Goal: Information Seeking & Learning: Compare options

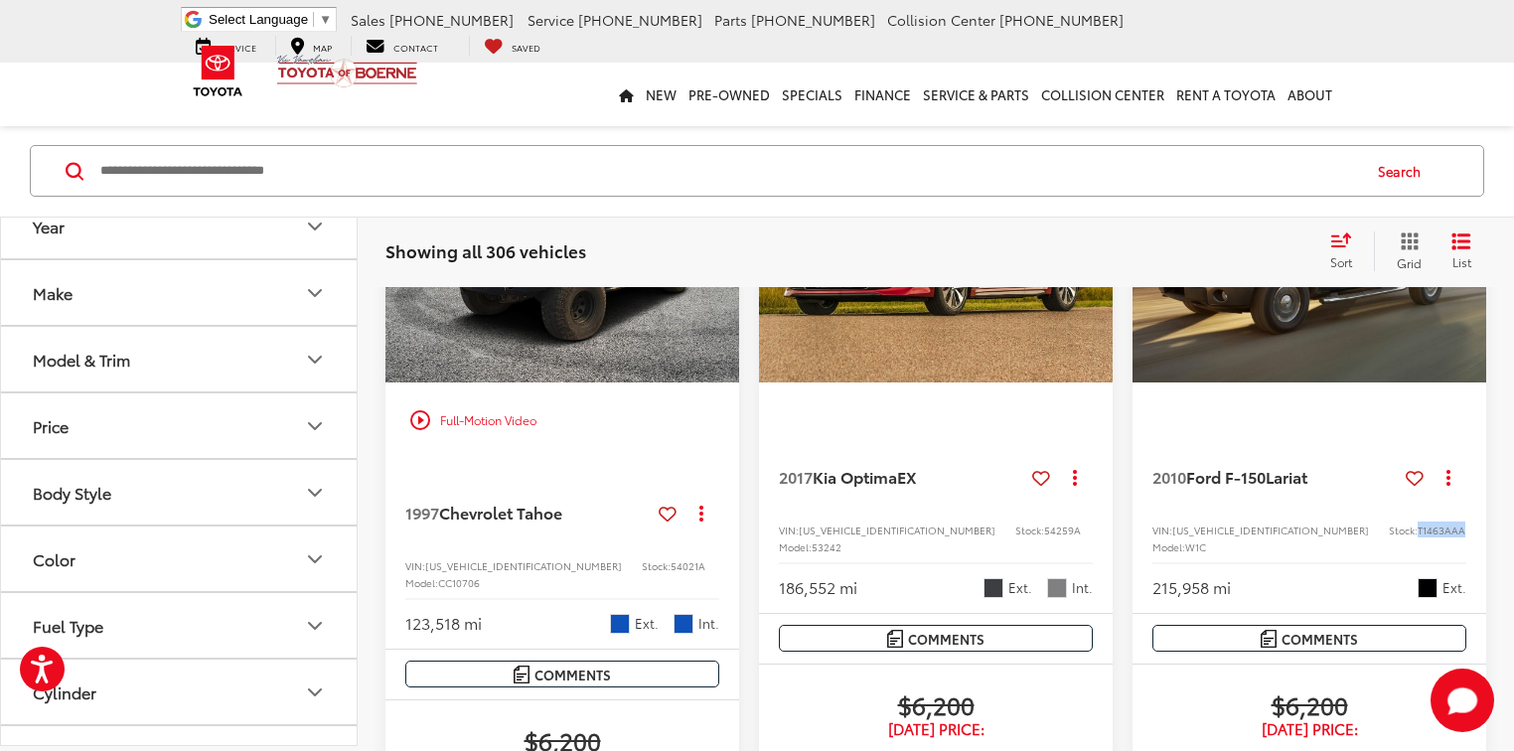
scroll to position [3497, 0]
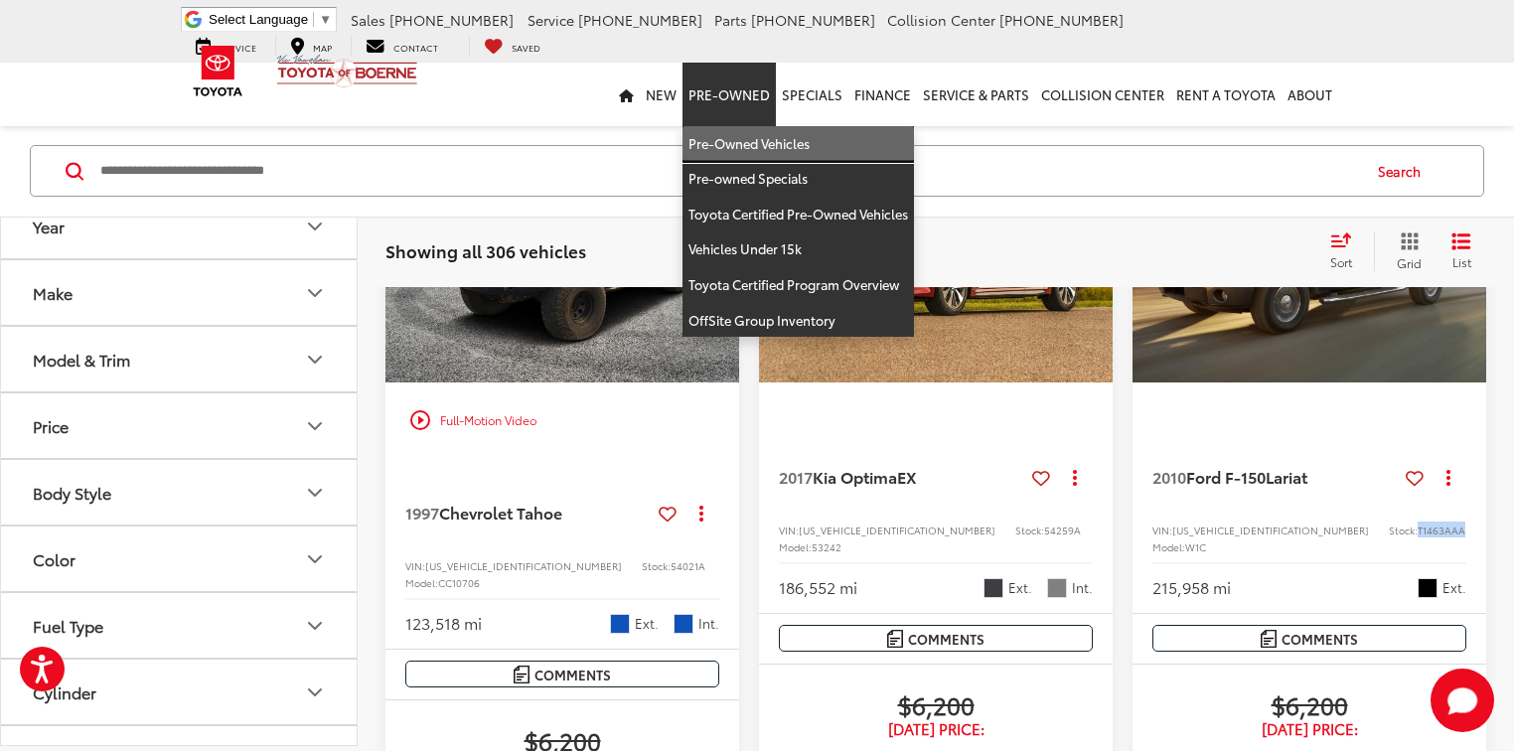
drag, startPoint x: 716, startPoint y: 138, endPoint x: 220, endPoint y: 3, distance: 514.9
click at [716, 138] on link "Pre-Owned Vehicles" at bounding box center [799, 144] width 232 height 36
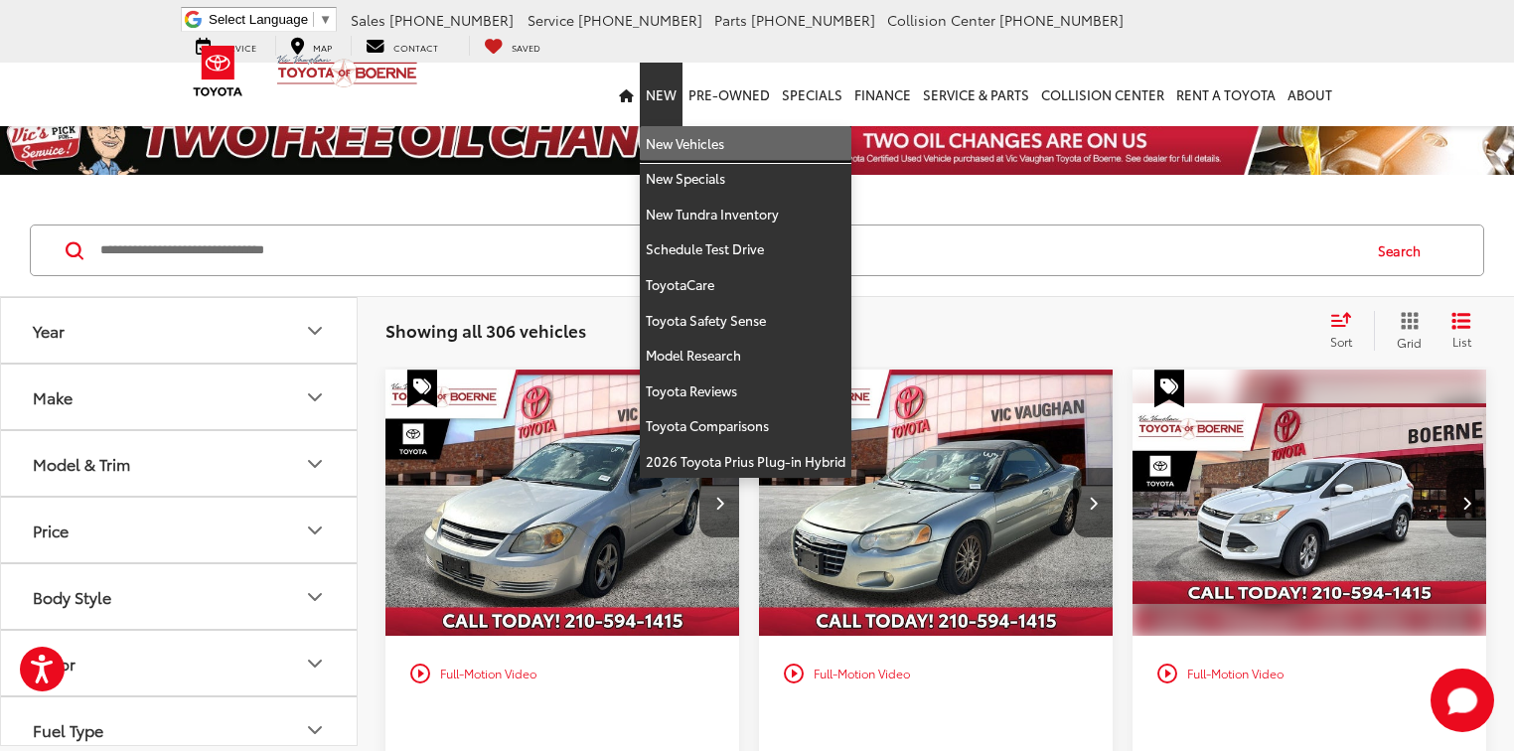
drag, startPoint x: 679, startPoint y: 139, endPoint x: 270, endPoint y: 258, distance: 425.4
click at [678, 139] on link "New Vehicles" at bounding box center [746, 144] width 212 height 36
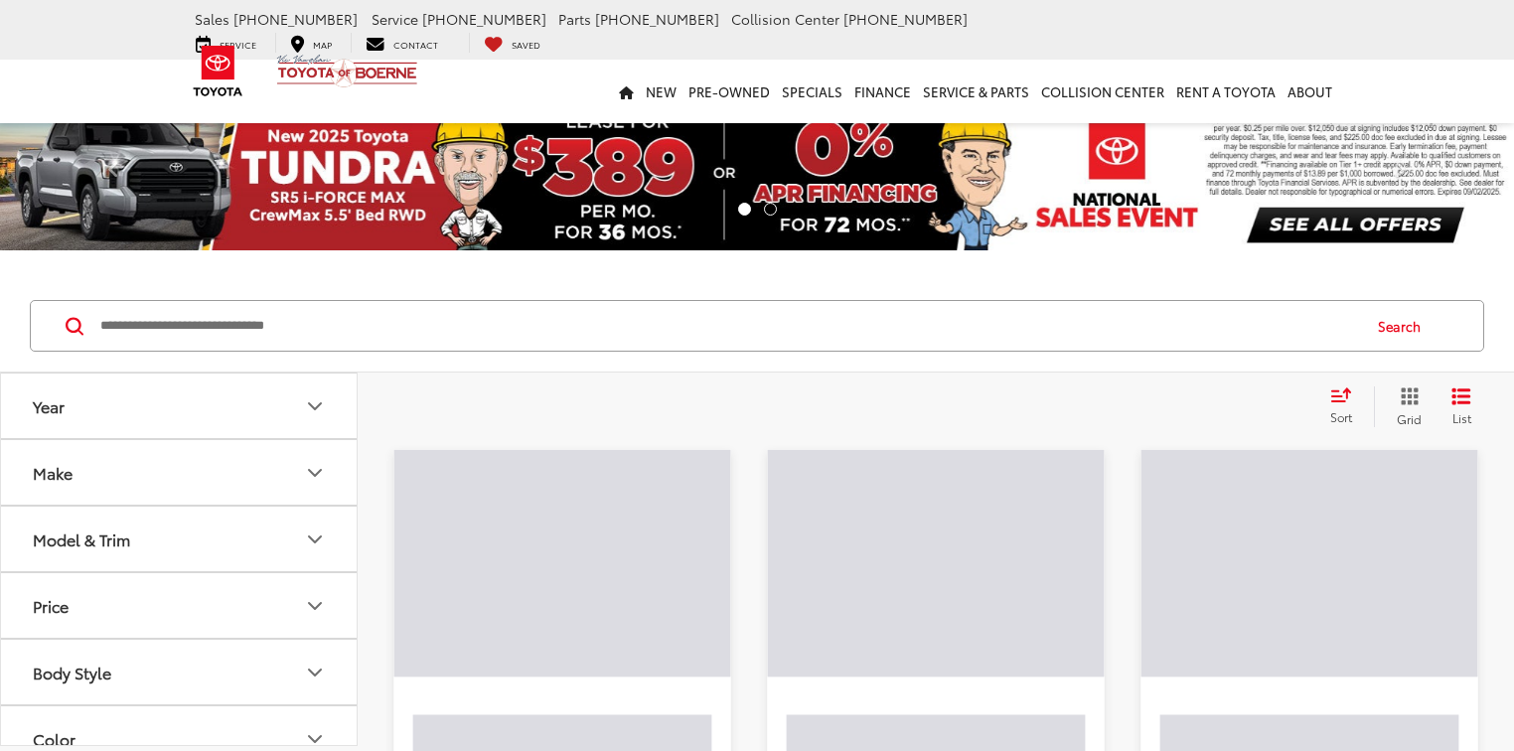
drag, startPoint x: 269, startPoint y: 259, endPoint x: 188, endPoint y: 325, distance: 104.6
click at [188, 325] on input "Search by Make, Model, or Keyword" at bounding box center [728, 326] width 1261 height 48
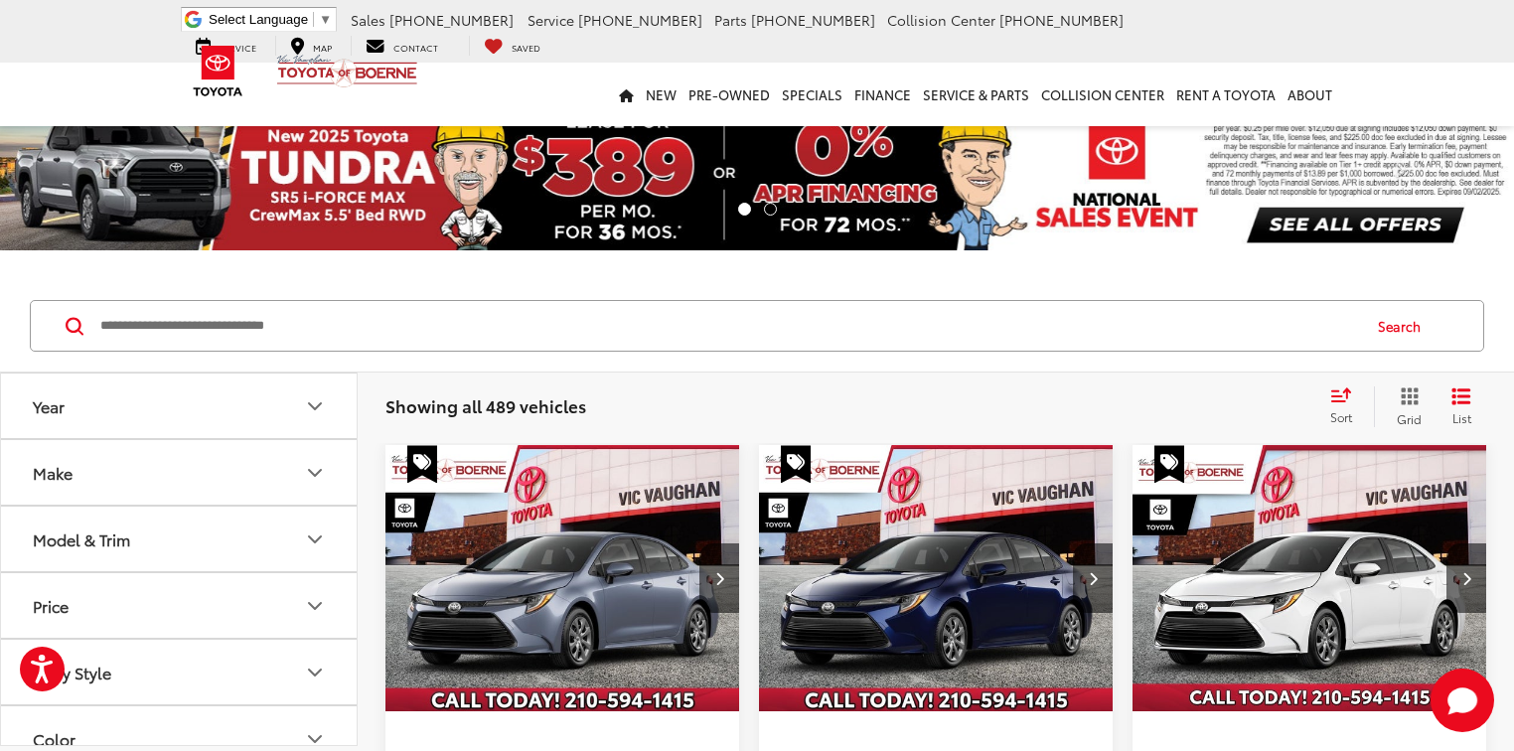
paste input "*****"
type input "*****"
click at [1387, 332] on button "Search" at bounding box center [1404, 326] width 90 height 50
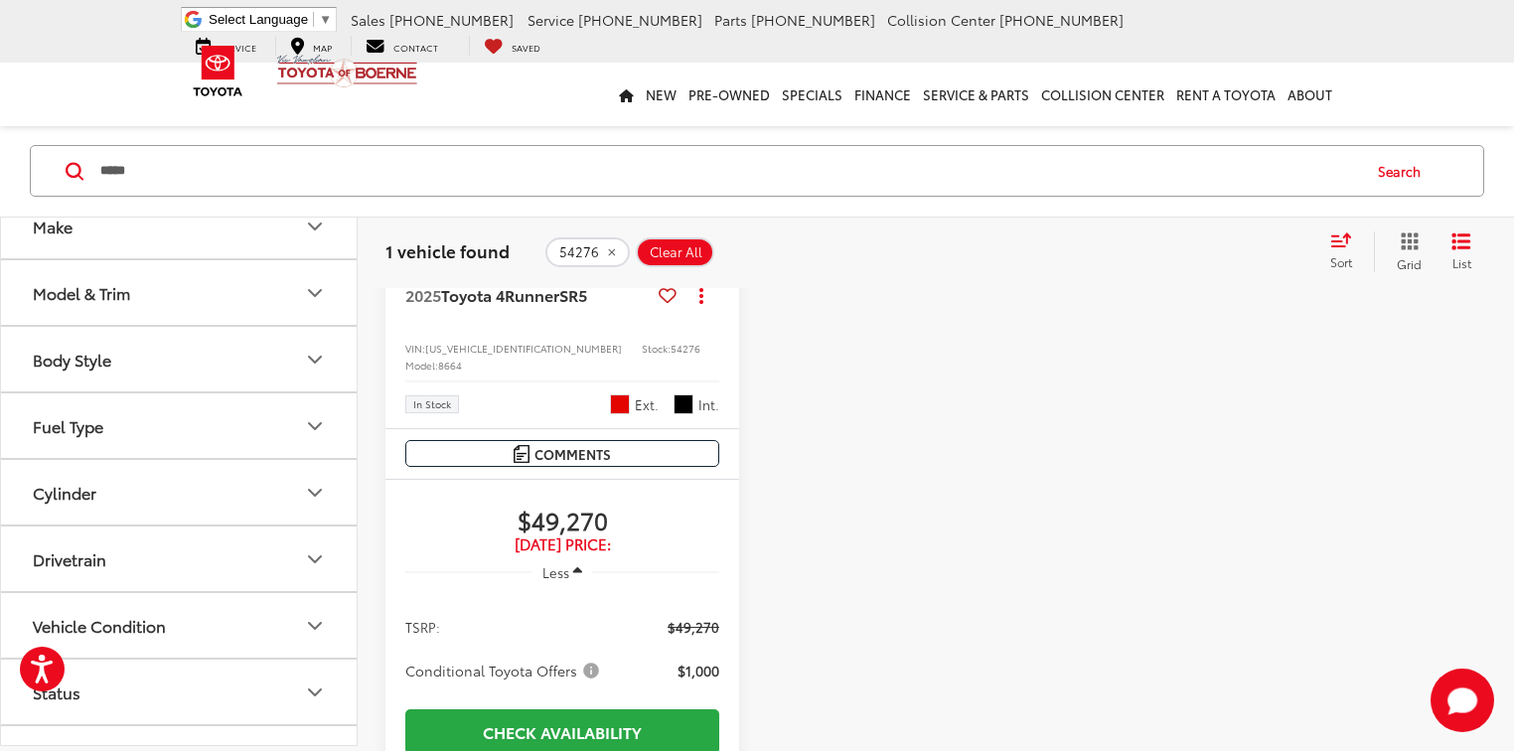
scroll to position [556, 0]
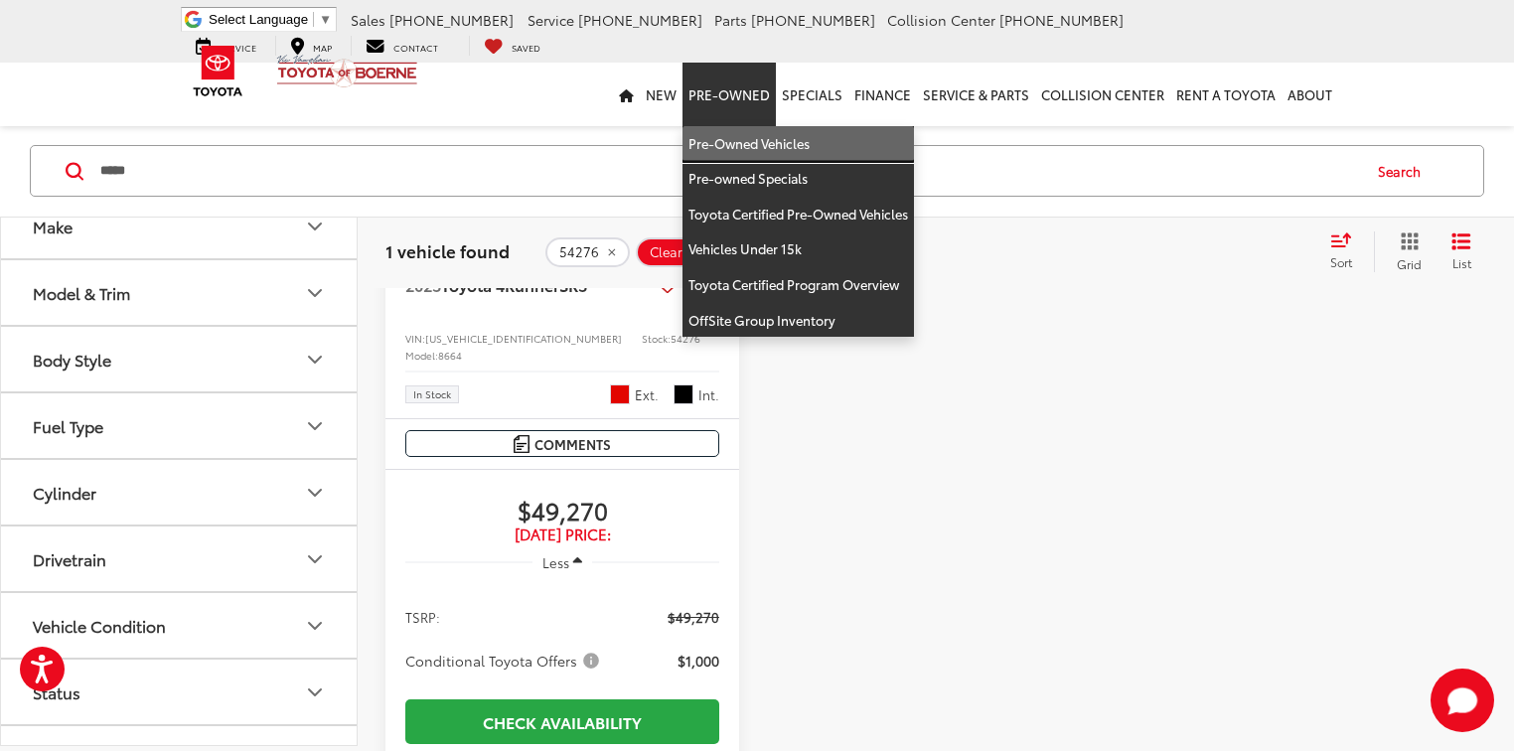
drag, startPoint x: 743, startPoint y: 146, endPoint x: 1525, endPoint y: 632, distance: 920.6
click at [743, 146] on link "Pre-Owned Vehicles" at bounding box center [799, 144] width 232 height 36
